Goal: Information Seeking & Learning: Find contact information

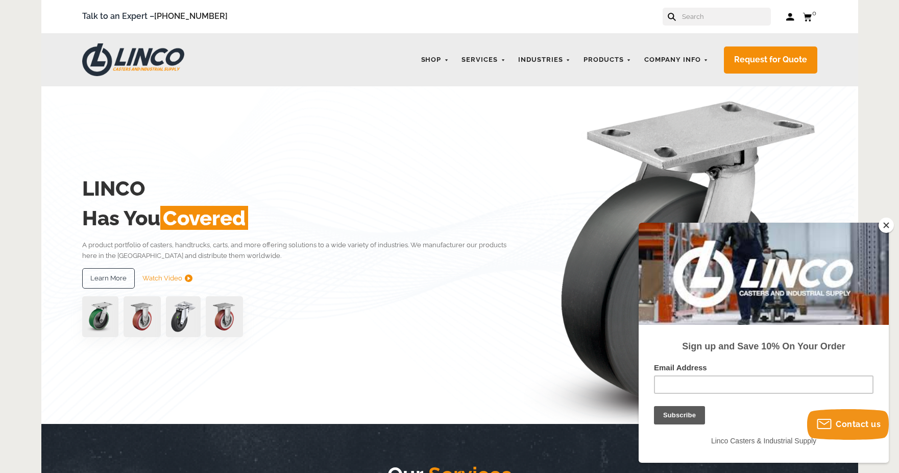
click at [886, 223] on button "Close" at bounding box center [885, 224] width 15 height 15
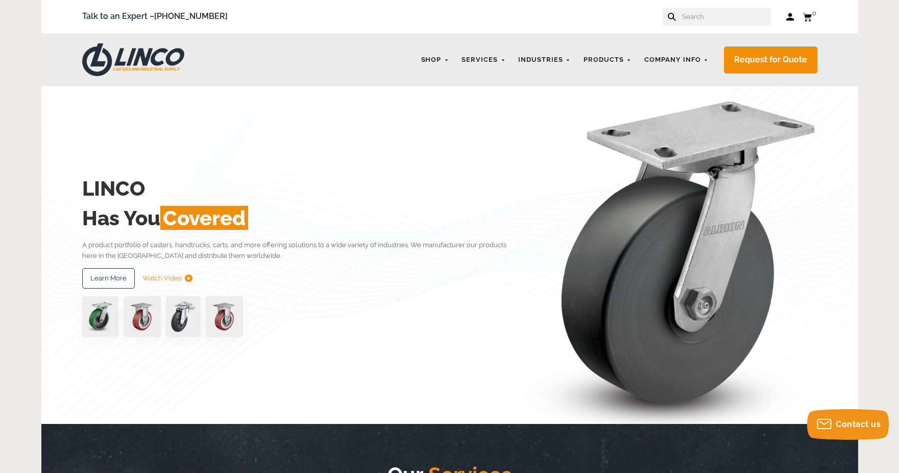
click at [788, 19] on link "Log in" at bounding box center [790, 17] width 9 height 10
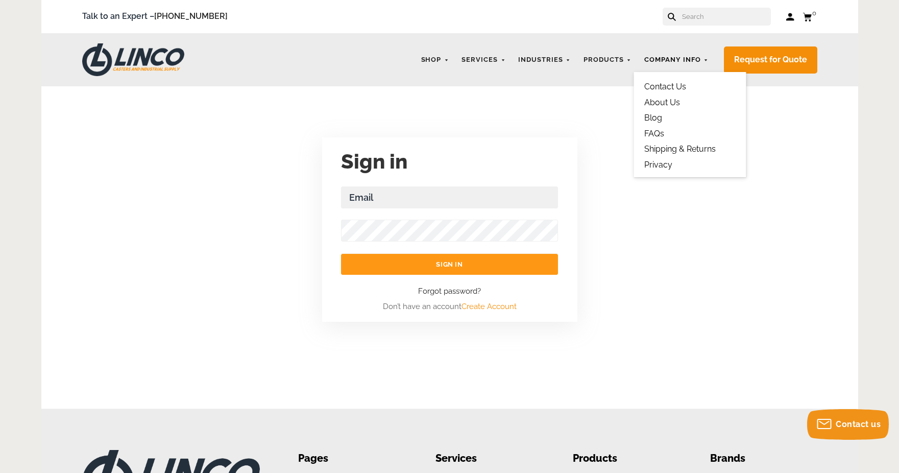
click at [700, 61] on link "Company Info" at bounding box center [676, 60] width 75 height 20
click at [679, 85] on link "Contact Us" at bounding box center [665, 87] width 42 height 10
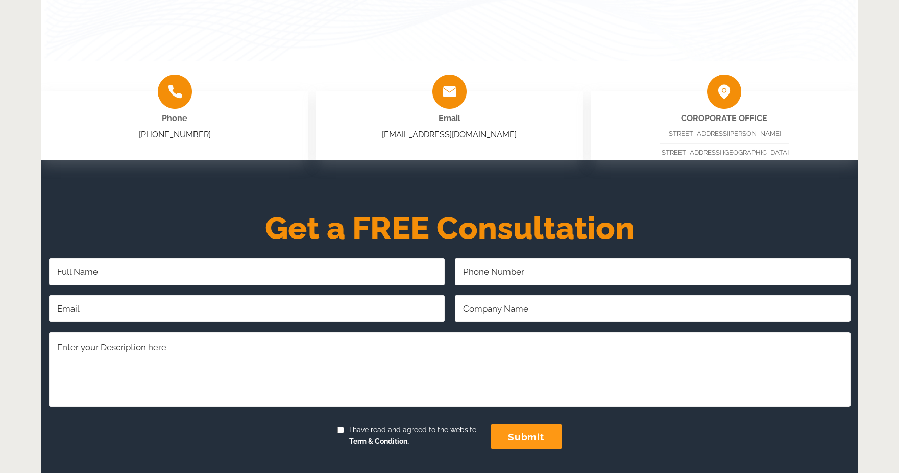
scroll to position [204, 0]
drag, startPoint x: 215, startPoint y: 136, endPoint x: 135, endPoint y: 138, distance: 80.7
click at [135, 138] on div "Phone [PHONE_NUMBER]" at bounding box center [174, 125] width 267 height 68
copy link "[PHONE_NUMBER]"
